Goal: Check status: Check status

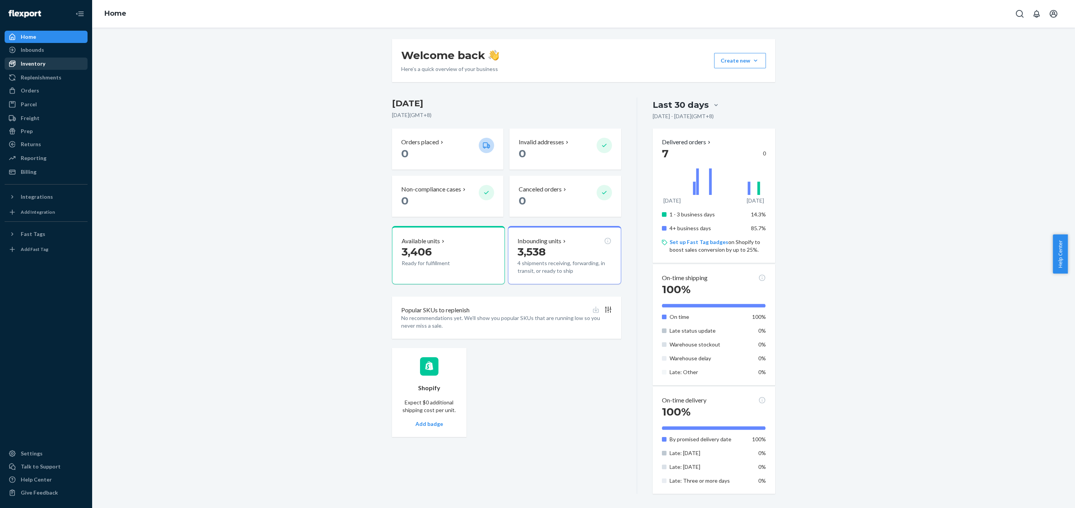
click at [58, 65] on div "Inventory" at bounding box center [45, 63] width 81 height 11
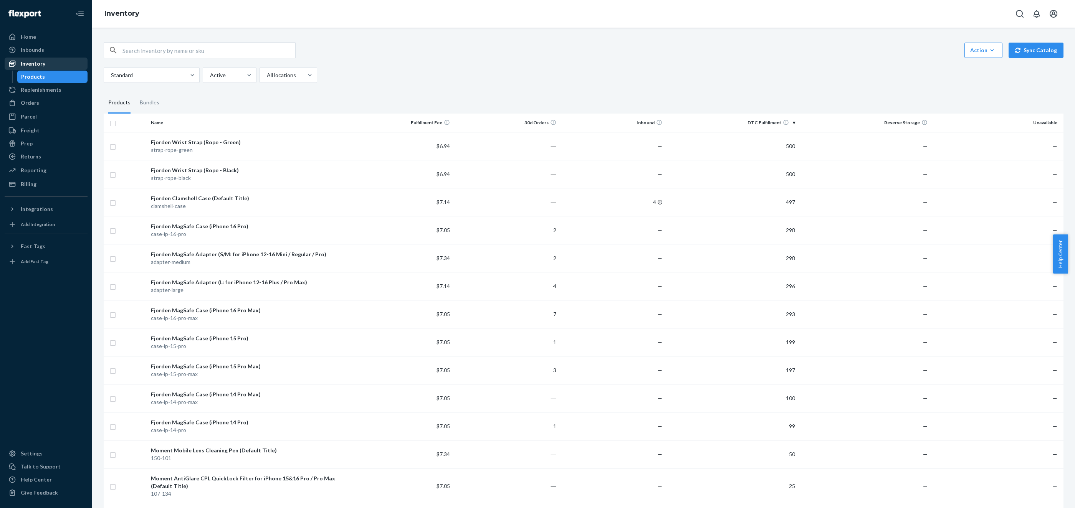
click at [57, 61] on div "Inventory" at bounding box center [45, 63] width 81 height 11
click at [64, 52] on div "Inbounds" at bounding box center [45, 50] width 81 height 11
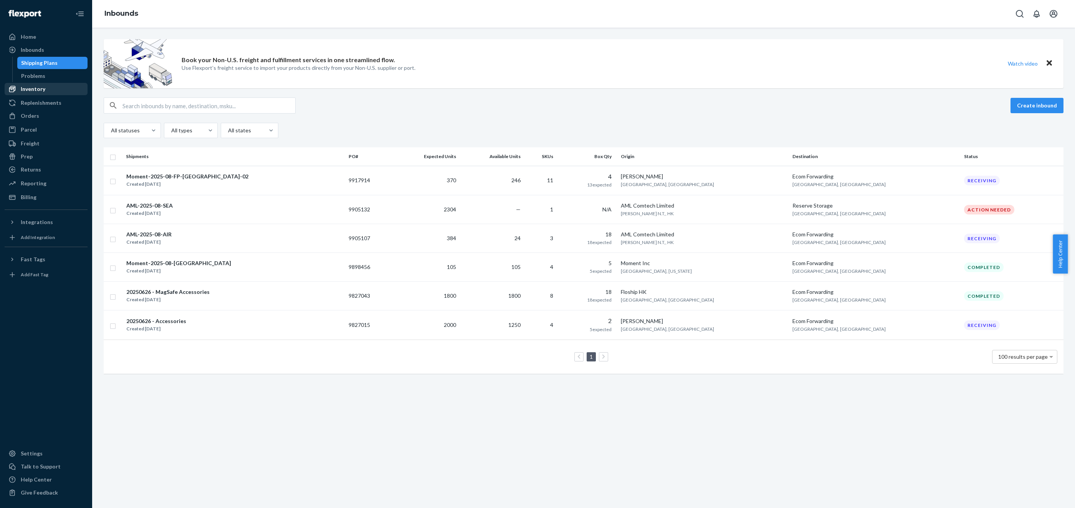
click at [50, 85] on div "Inventory" at bounding box center [45, 89] width 81 height 11
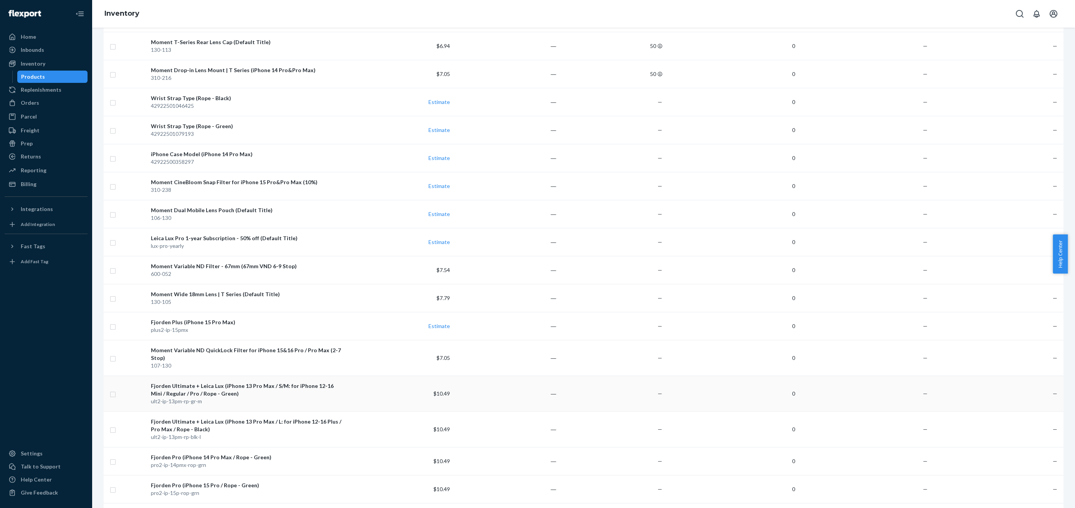
scroll to position [2683, 0]
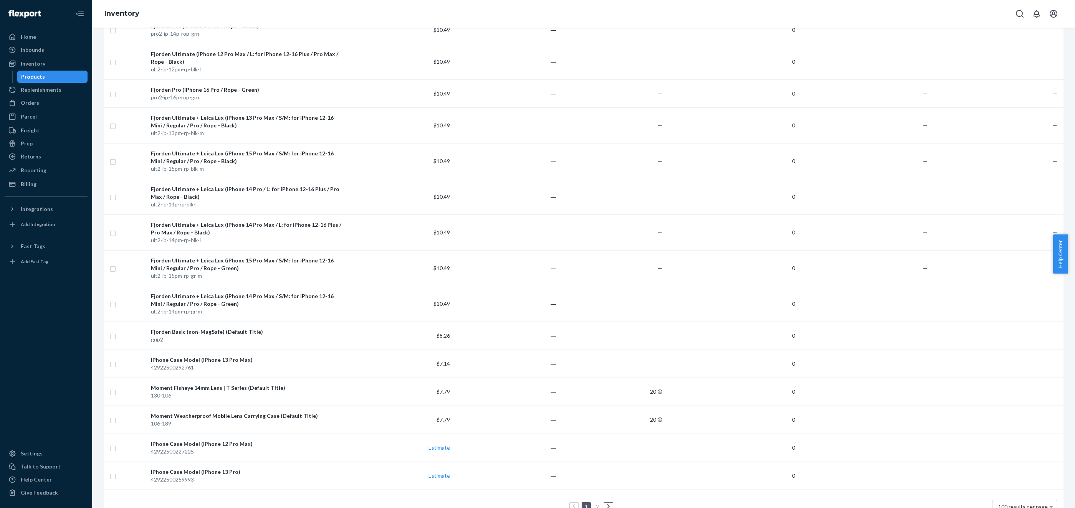
click at [600, 503] on ul "1 2" at bounding box center [584, 507] width 62 height 9
click at [604, 503] on link at bounding box center [608, 507] width 8 height 9
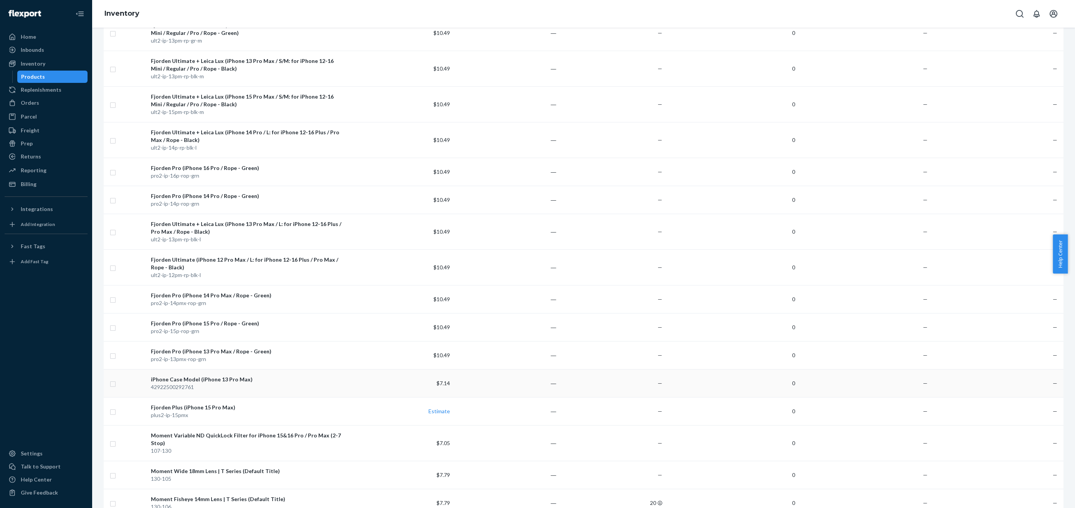
scroll to position [200, 0]
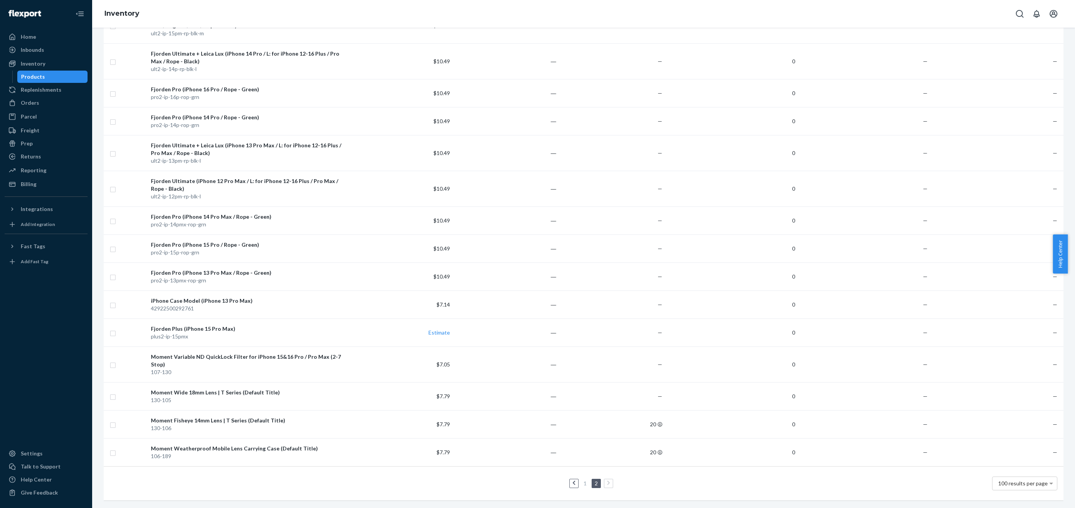
click at [583, 480] on link "1" at bounding box center [585, 483] width 6 height 7
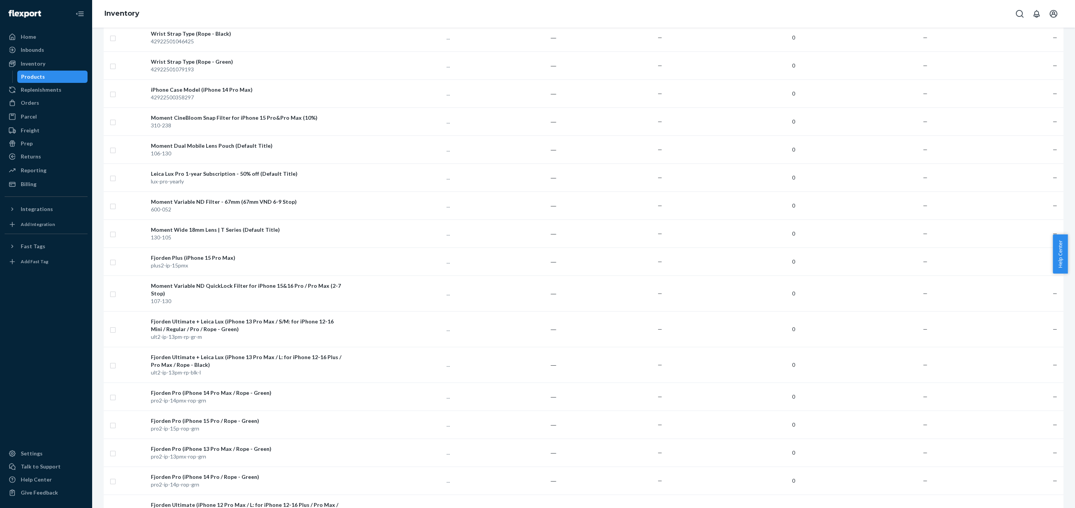
scroll to position [2683, 0]
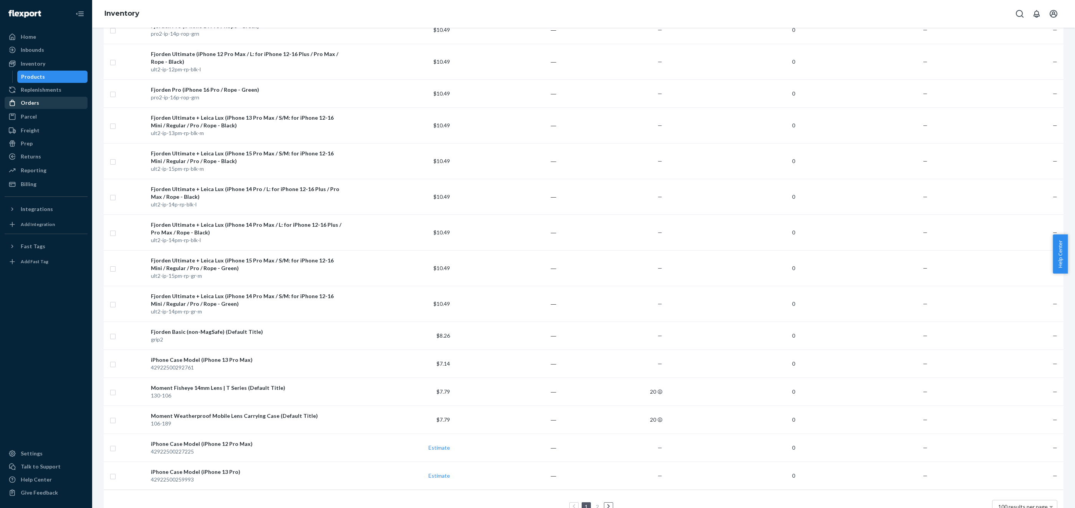
click at [50, 100] on div "Orders" at bounding box center [45, 103] width 81 height 11
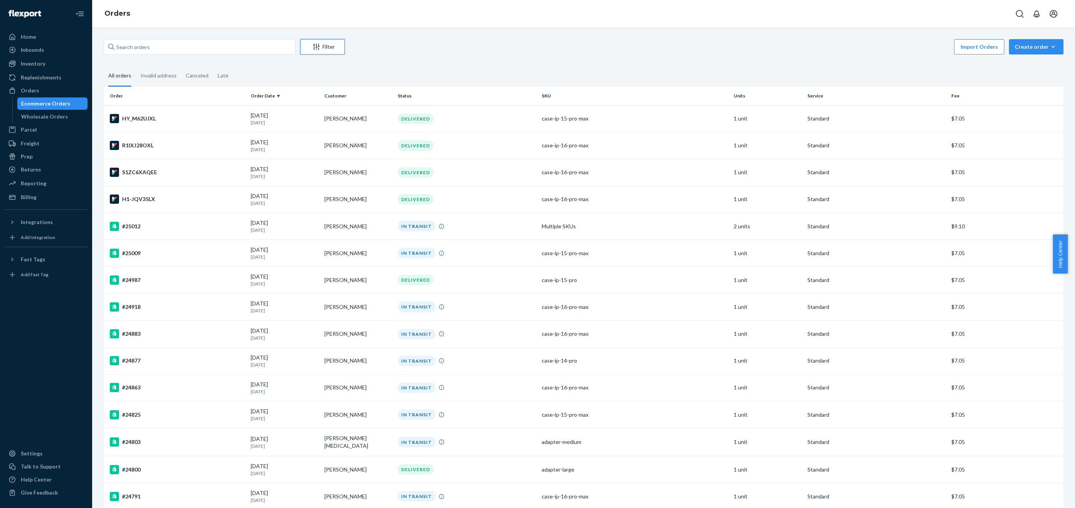
click at [325, 48] on div "Filter" at bounding box center [323, 47] width 44 height 8
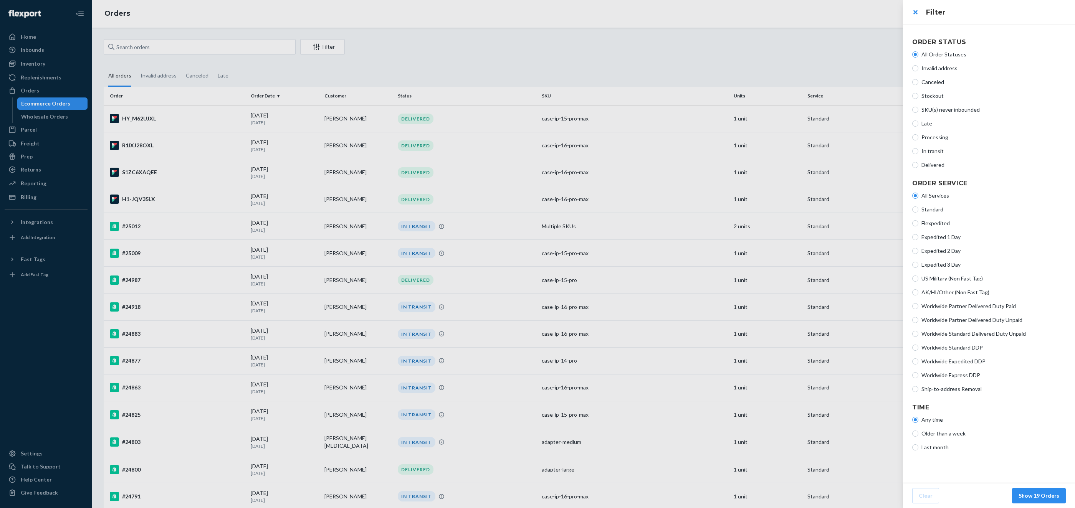
click at [943, 151] on span "In transit" at bounding box center [994, 151] width 144 height 8
click at [918, 151] on input "In transit" at bounding box center [915, 151] width 6 height 6
radio input "true"
radio input "false"
click at [1035, 494] on button "Show 9 Orders" at bounding box center [1040, 495] width 51 height 15
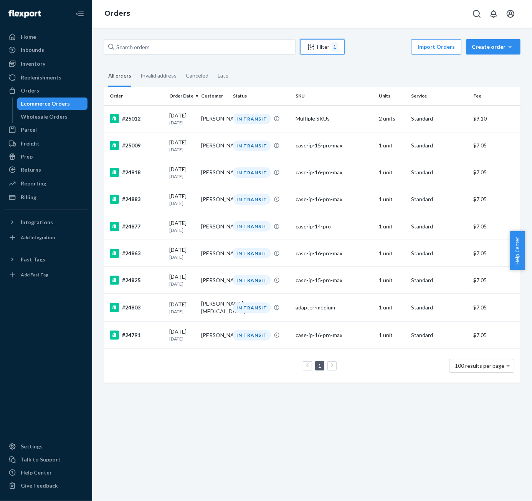
click at [321, 48] on div "Filter 1" at bounding box center [323, 46] width 44 height 9
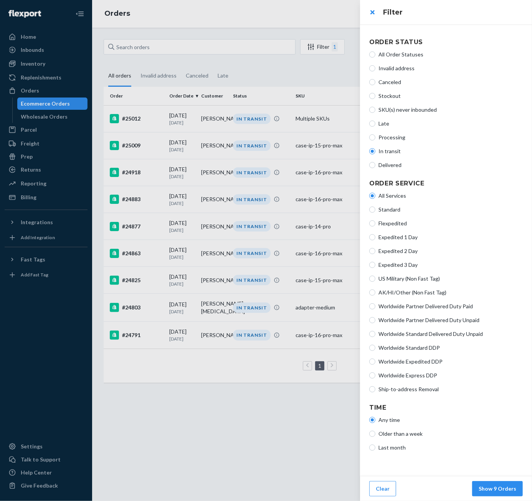
click at [384, 161] on span "Delivered" at bounding box center [451, 165] width 144 height 8
click at [376, 162] on input "Delivered" at bounding box center [372, 165] width 6 height 6
radio input "true"
radio input "false"
click at [498, 486] on button "Show 9 Orders" at bounding box center [497, 488] width 51 height 15
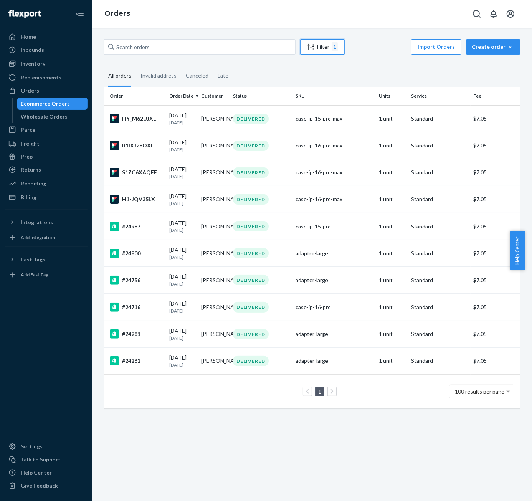
click at [333, 44] on div "1" at bounding box center [335, 46] width 6 height 9
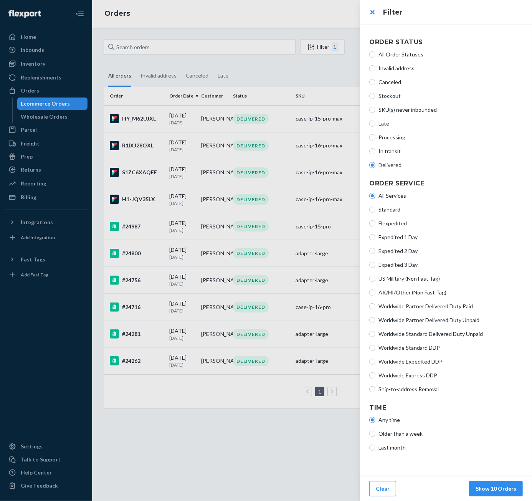
click at [390, 54] on span "All Order Statuses" at bounding box center [451, 55] width 144 height 8
click at [376, 54] on input "All Order Statuses" at bounding box center [372, 54] width 6 height 6
radio input "true"
radio input "false"
click at [503, 489] on button "Show 19 Orders" at bounding box center [496, 488] width 54 height 15
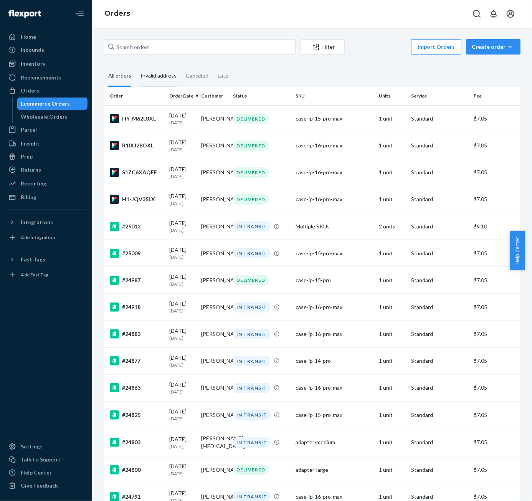
click at [154, 71] on div "Invalid address" at bounding box center [159, 76] width 36 height 21
click at [136, 66] on input "Invalid address" at bounding box center [136, 66] width 0 height 0
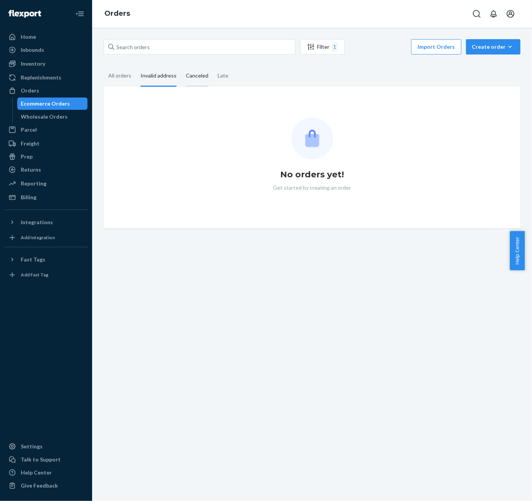
click at [195, 79] on div "Canceled" at bounding box center [197, 76] width 23 height 21
click at [181, 66] on input "Canceled" at bounding box center [181, 66] width 0 height 0
click at [213, 77] on div "Late" at bounding box center [223, 76] width 20 height 21
click at [213, 66] on input "Late" at bounding box center [213, 66] width 0 height 0
click at [132, 81] on div "All orders" at bounding box center [120, 76] width 32 height 21
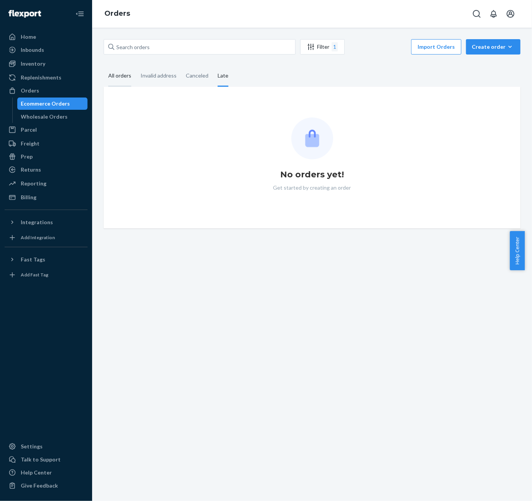
click at [104, 66] on input "All orders" at bounding box center [104, 66] width 0 height 0
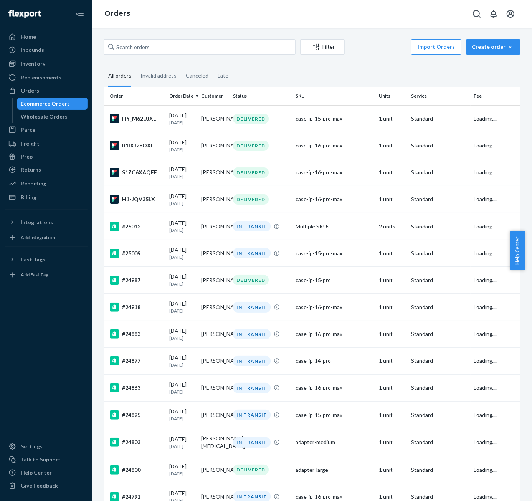
click at [130, 78] on div "All orders" at bounding box center [119, 76] width 23 height 21
click at [104, 66] on input "All orders" at bounding box center [104, 66] width 0 height 0
click at [319, 51] on button "Filter" at bounding box center [322, 46] width 45 height 15
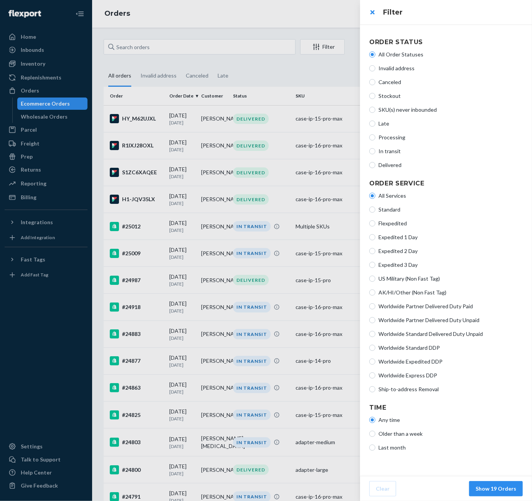
click at [163, 80] on div at bounding box center [266, 250] width 532 height 501
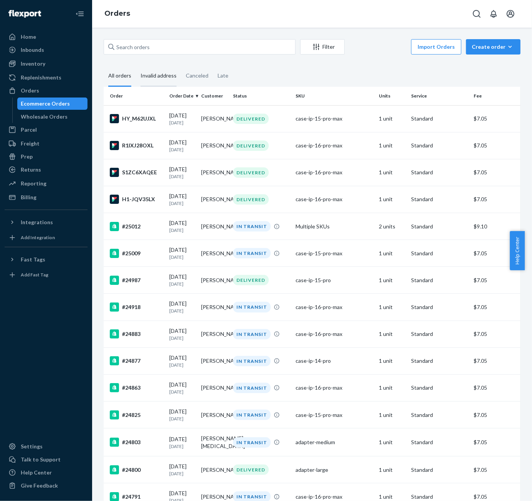
click at [164, 79] on div "Invalid address" at bounding box center [159, 76] width 36 height 21
click at [136, 66] on input "Invalid address" at bounding box center [136, 66] width 0 height 0
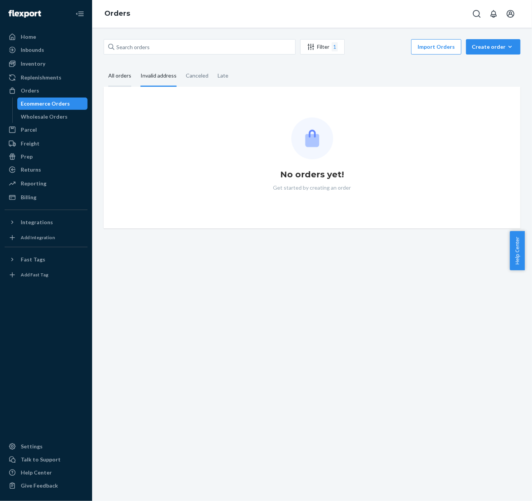
click at [123, 76] on div "All orders" at bounding box center [119, 76] width 23 height 21
click at [104, 66] on input "All orders" at bounding box center [104, 66] width 0 height 0
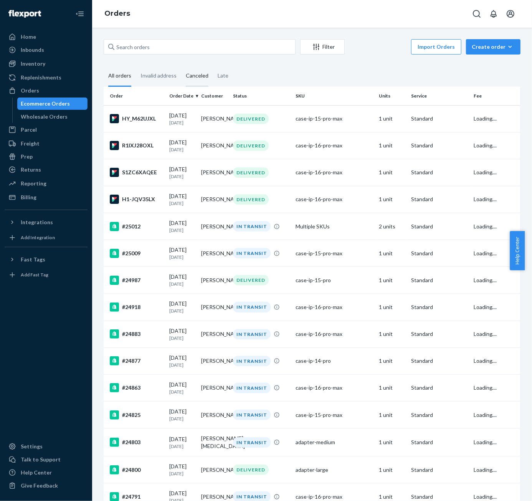
click at [197, 73] on div "Canceled" at bounding box center [197, 76] width 23 height 21
click at [181, 66] on input "Canceled" at bounding box center [181, 66] width 0 height 0
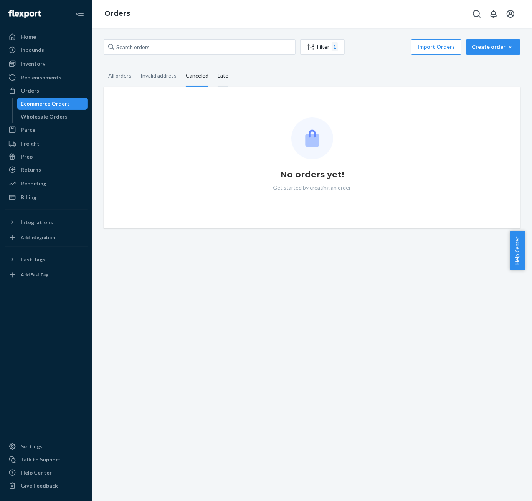
click at [222, 78] on div "Late" at bounding box center [223, 76] width 11 height 21
click at [213, 66] on input "Late" at bounding box center [213, 66] width 0 height 0
click at [46, 74] on div "Replenishments" at bounding box center [41, 78] width 41 height 8
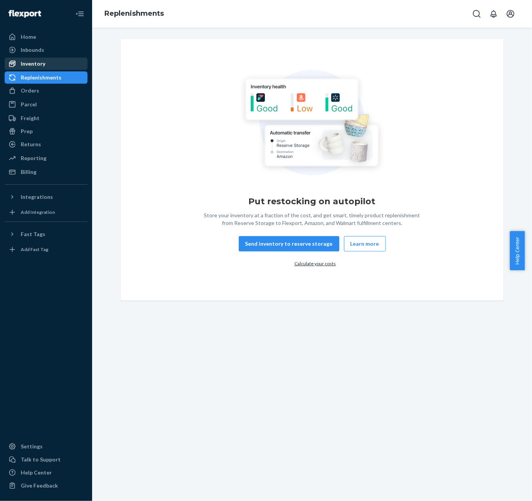
click at [50, 65] on div "Inventory" at bounding box center [45, 63] width 81 height 11
